Goal: Task Accomplishment & Management: Use online tool/utility

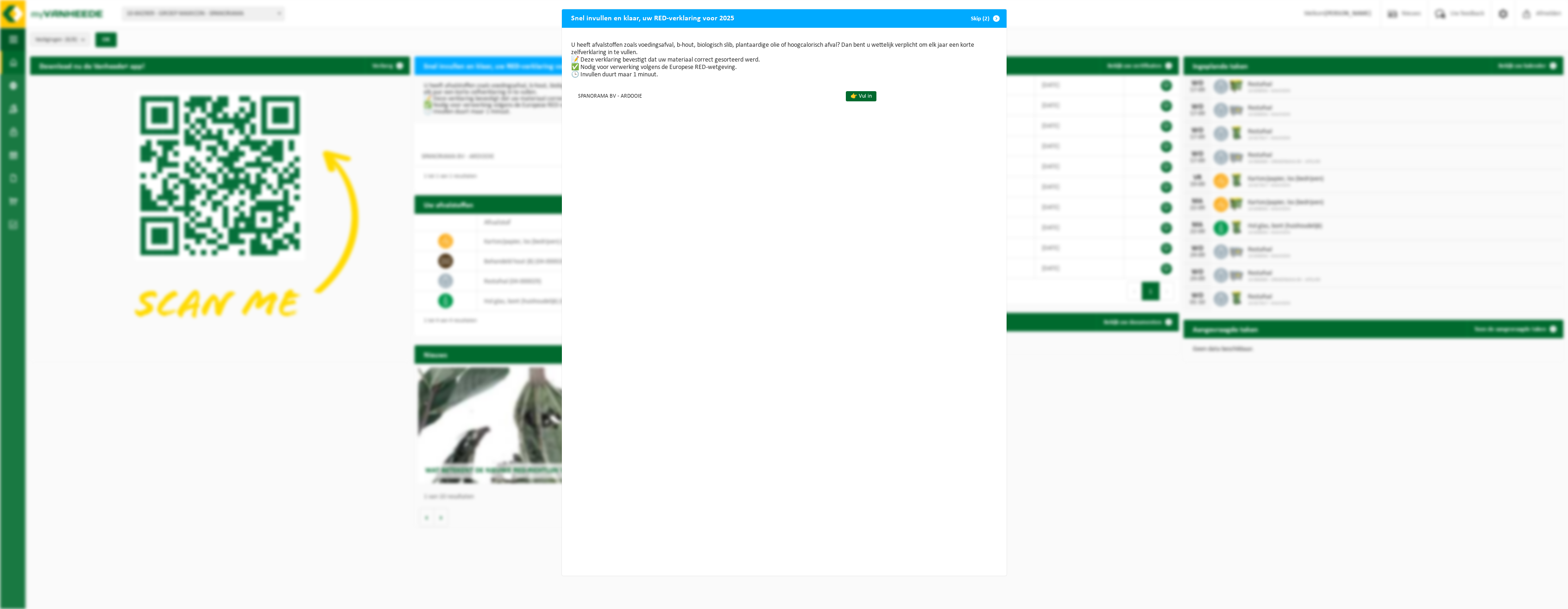
click at [977, 19] on button "Skip (2)" at bounding box center [984, 19] width 42 height 19
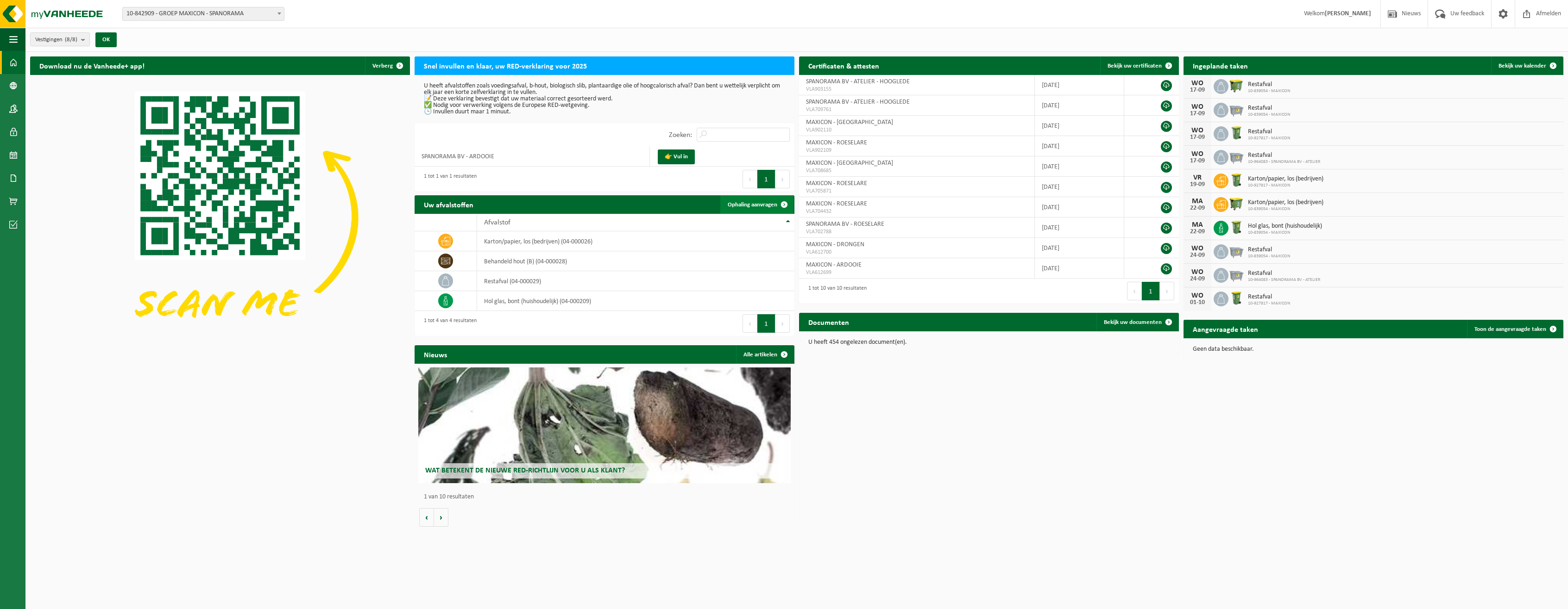
click at [756, 204] on span "Ophaling aanvragen" at bounding box center [753, 204] width 50 height 6
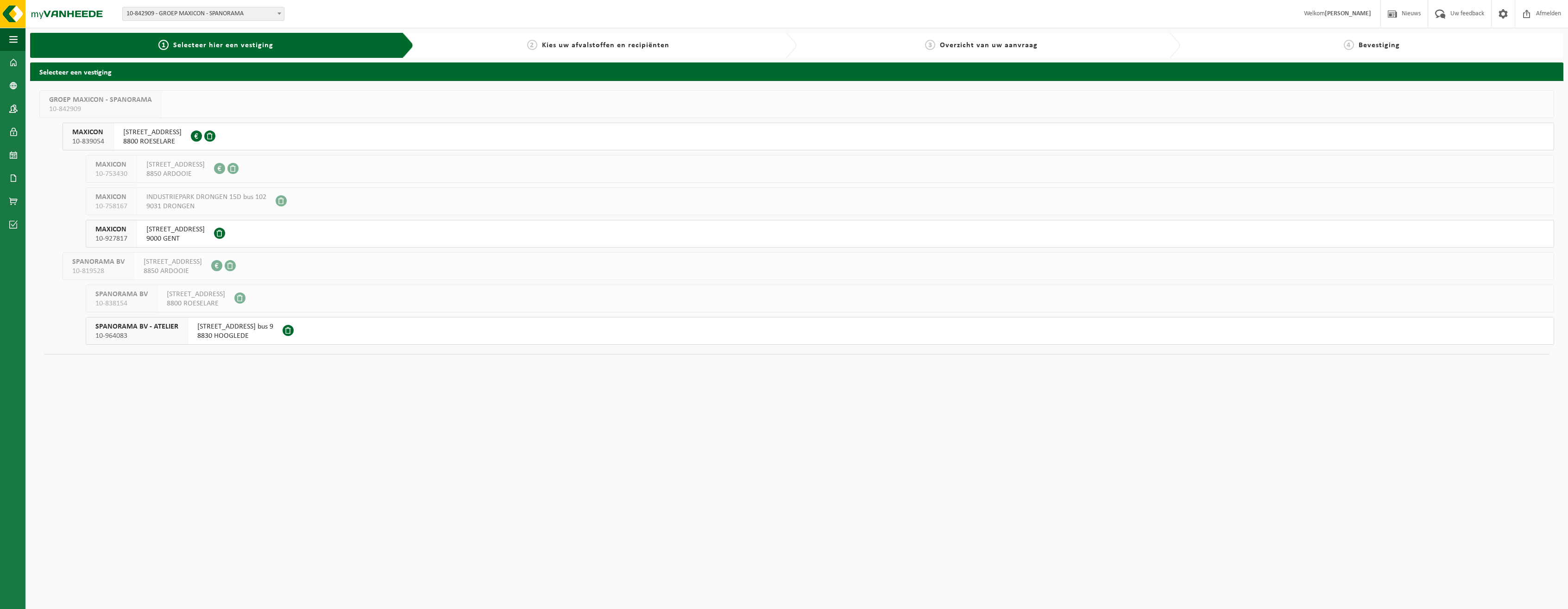
click at [180, 334] on div "SPANORAMA BV - ATELIER 10-964083" at bounding box center [137, 331] width 102 height 27
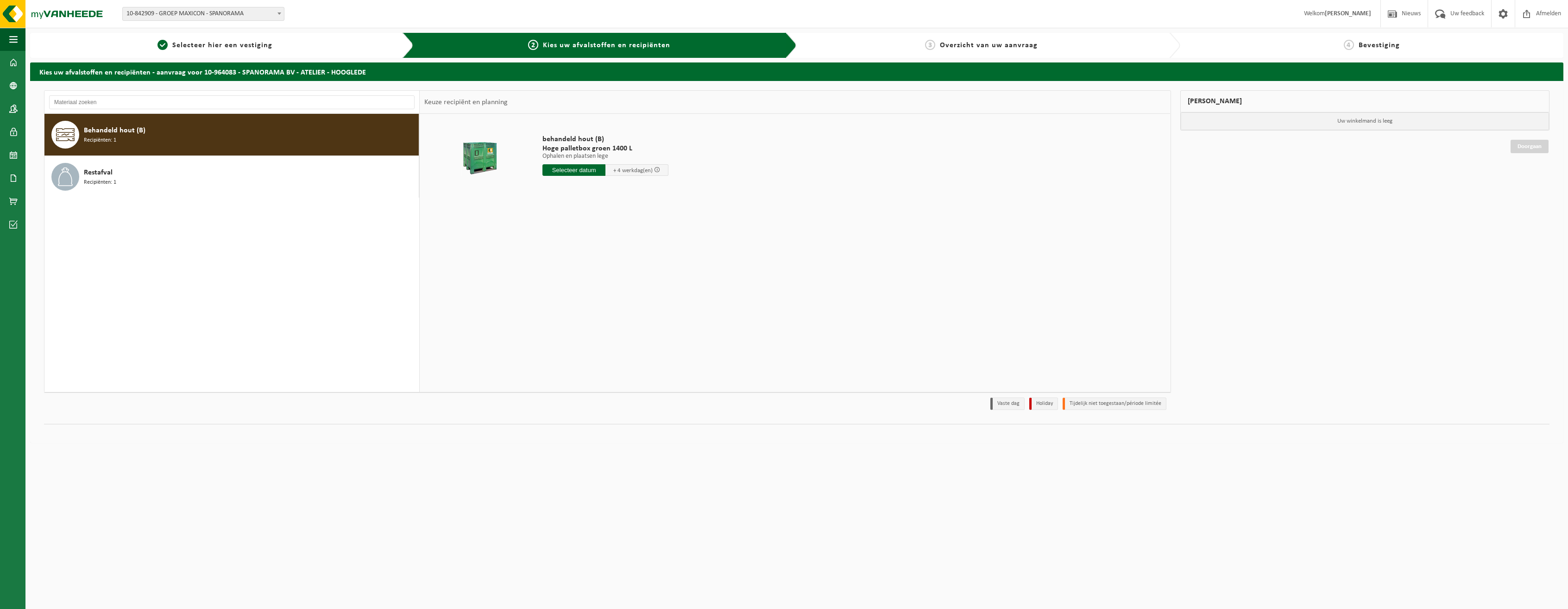
click at [589, 169] on input "text" at bounding box center [574, 169] width 63 height 11
click at [618, 253] on div "19" at bounding box center [616, 252] width 16 height 15
type input "Van [DATE]"
click at [568, 222] on button "In winkelmand" at bounding box center [569, 222] width 51 height 15
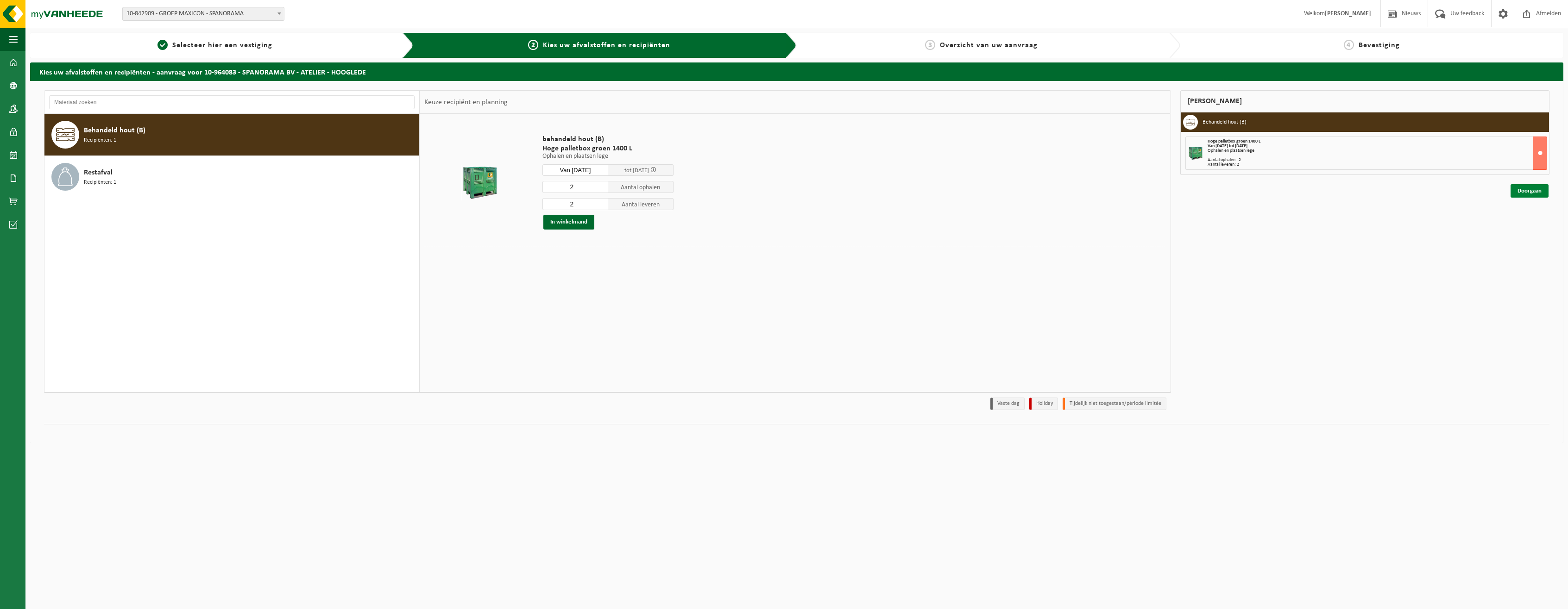
click at [1516, 188] on link "Doorgaan" at bounding box center [1530, 191] width 38 height 13
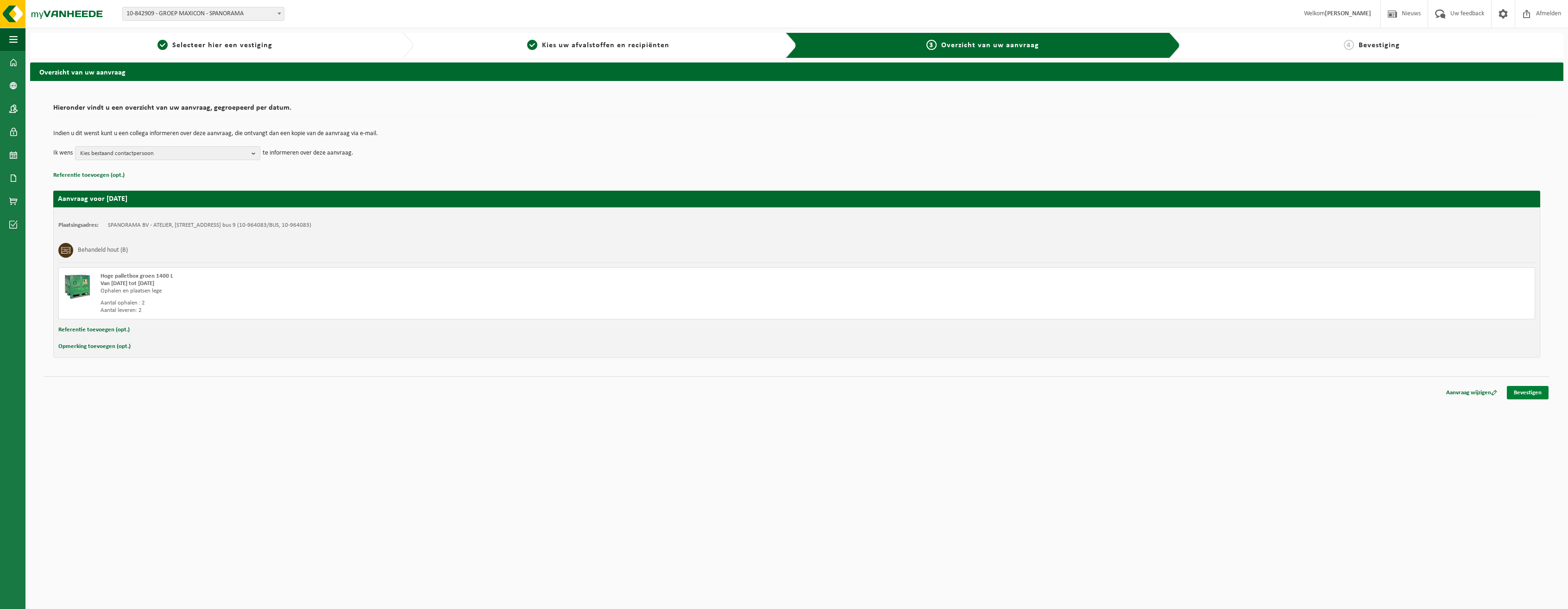
click at [1536, 389] on link "Bevestigen" at bounding box center [1528, 393] width 42 height 13
